Goal: Book appointment/travel/reservation

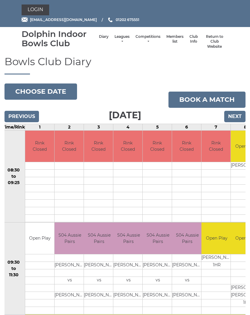
click at [53, 89] on button "Choose date" at bounding box center [41, 91] width 73 height 16
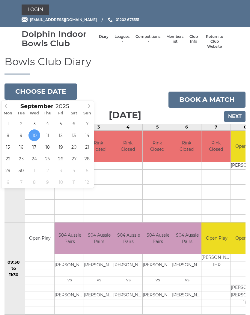
type input "2025-09-17"
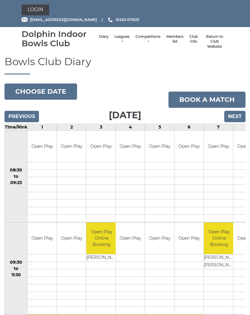
click at [58, 86] on button "Choose date" at bounding box center [41, 91] width 73 height 16
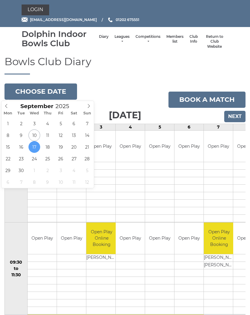
type input "[DATE]"
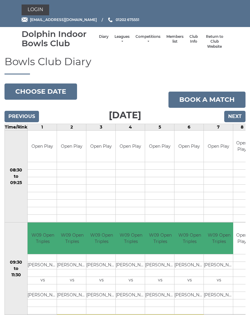
click at [215, 96] on link "Book a match" at bounding box center [207, 100] width 77 height 16
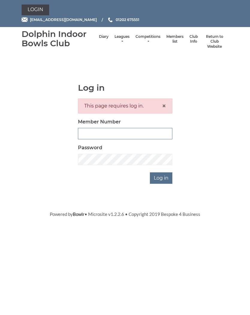
click at [126, 131] on input "Member Number" at bounding box center [125, 133] width 95 height 11
type input "3347"
click at [167, 174] on input "Log in" at bounding box center [161, 177] width 23 height 11
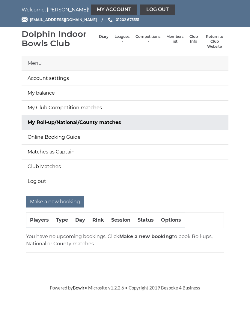
click at [62, 200] on input "Make a new booking" at bounding box center [55, 201] width 58 height 11
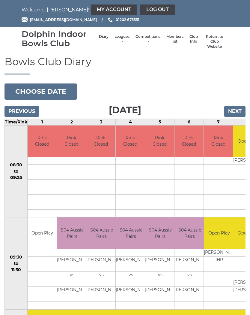
click at [55, 84] on button "Choose date" at bounding box center [41, 91] width 73 height 16
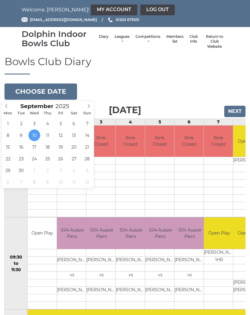
type input "2025-09-24"
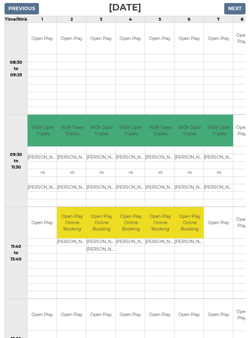
scroll to position [103, 0]
click at [0, 0] on link "Book slot" at bounding box center [0, 0] width 0 height 0
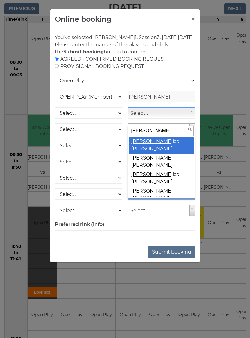
type input "Doug"
select select "608"
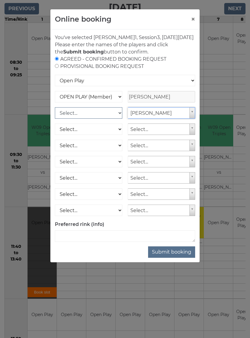
click at [116, 119] on select "Select... OPEN PLAY (Member) OPEN PLAY (Visitor) SPOONS (Member) SPOONS (Visito…" at bounding box center [89, 112] width 68 height 11
select select "1_12"
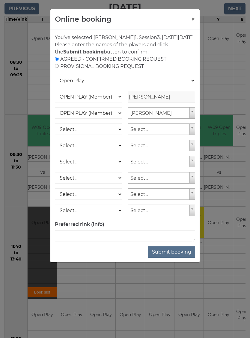
click at [177, 257] on button "Submit booking" at bounding box center [171, 251] width 47 height 11
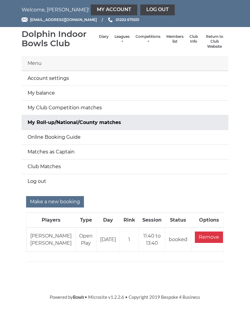
click at [140, 10] on link "Log out" at bounding box center [157, 10] width 35 height 11
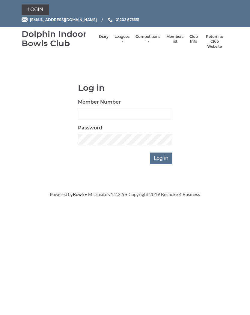
click at [99, 39] on link "Diary" at bounding box center [104, 36] width 10 height 5
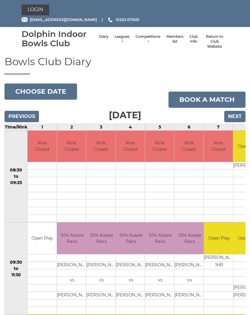
click at [52, 88] on button "Choose date" at bounding box center [41, 91] width 73 height 16
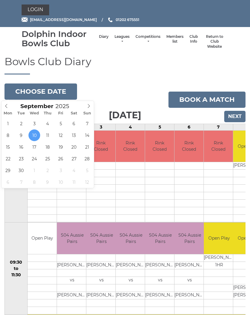
type input "[DATE]"
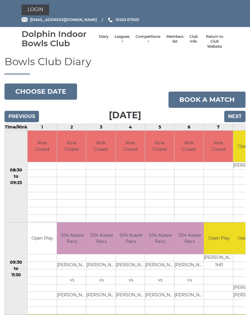
click at [35, 5] on link "Login" at bounding box center [36, 10] width 28 height 11
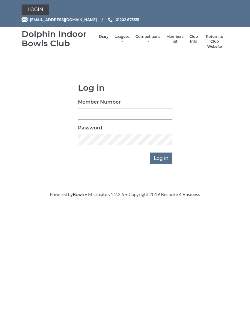
click at [110, 109] on input "Member Number" at bounding box center [125, 113] width 95 height 11
type input "3347"
click at [163, 154] on input "Log in" at bounding box center [161, 157] width 23 height 11
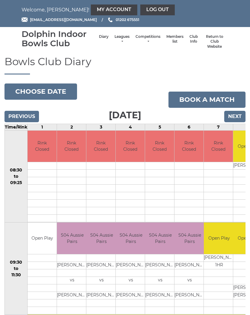
click at [91, 5] on link "My Account" at bounding box center [114, 10] width 47 height 11
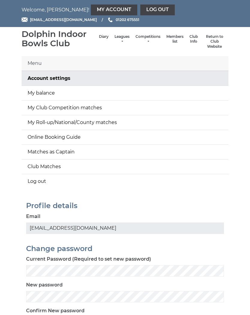
click at [83, 93] on link "My balance" at bounding box center [125, 93] width 207 height 14
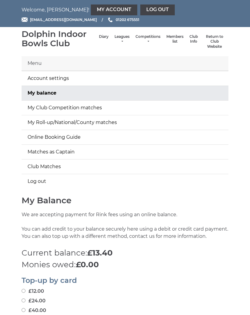
click at [140, 8] on link "Log out" at bounding box center [157, 10] width 35 height 11
